Goal: Check status

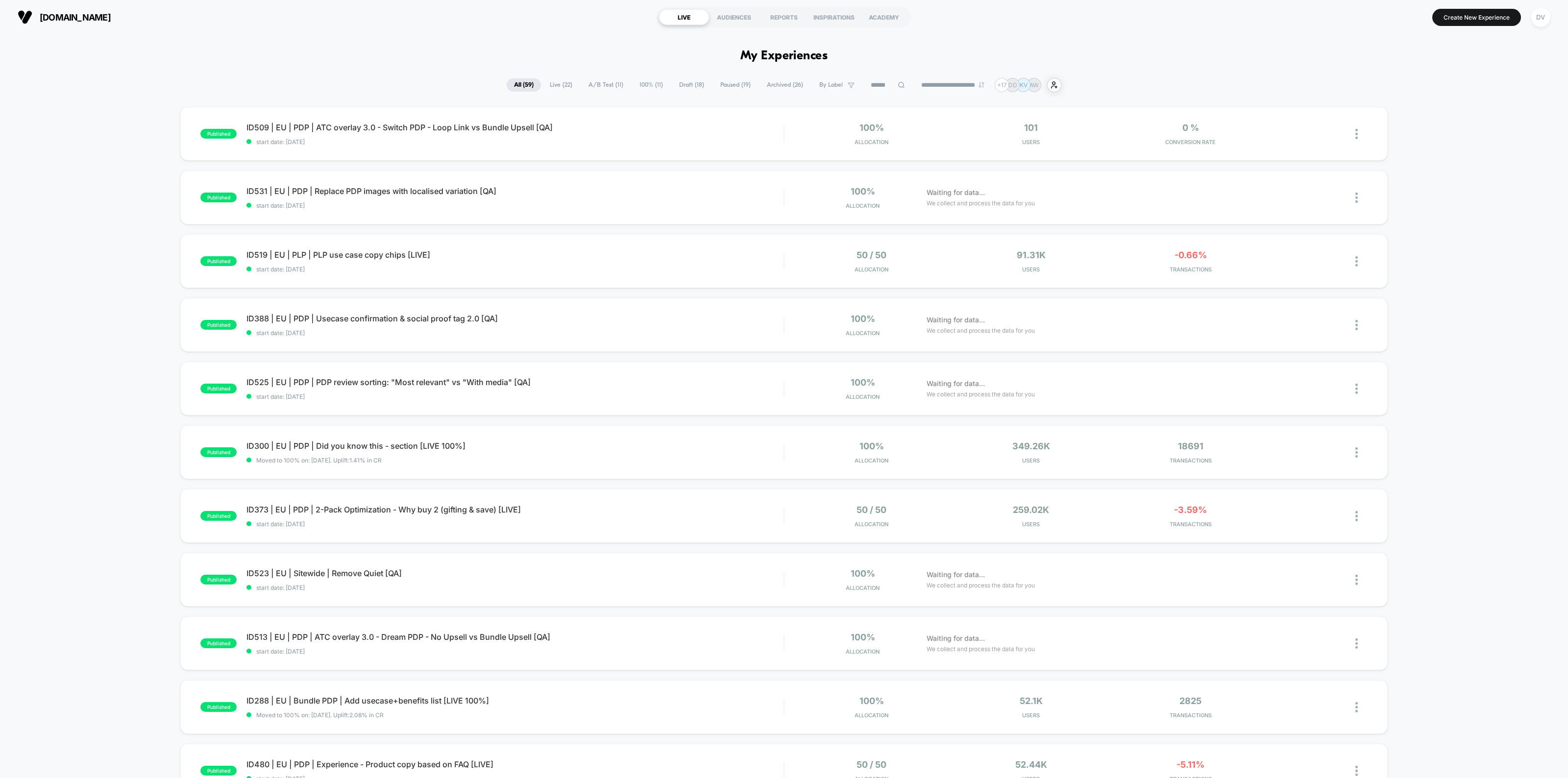
click at [953, 85] on select "**********" at bounding box center [953, 84] width 80 height 6
click at [914, 82] on select "**********" at bounding box center [953, 84] width 80 height 6
click at [359, 257] on span "ID519 | EU | PLP | PLP use case copy chips [LIVE] Click to edit experience deta…" at bounding box center [515, 255] width 537 height 10
